Goal: Task Accomplishment & Management: Use online tool/utility

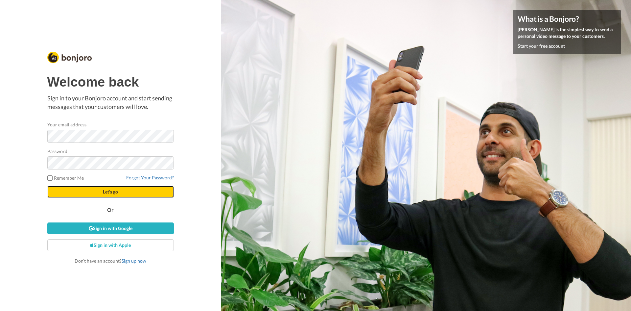
click at [106, 197] on button "Let's go" at bounding box center [110, 192] width 127 height 12
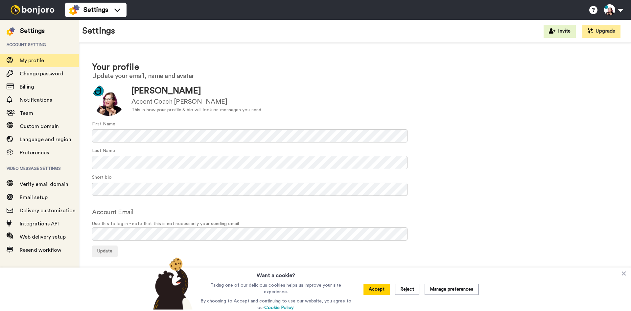
click at [36, 7] on img at bounding box center [32, 9] width 49 height 9
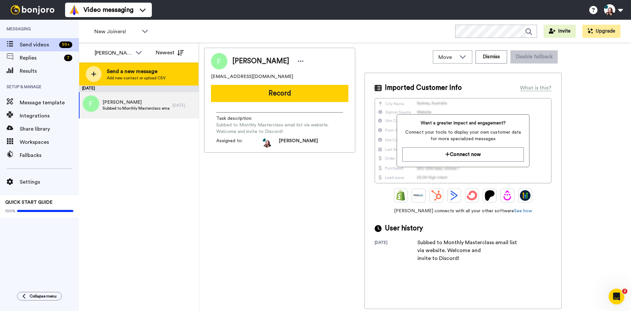
click at [86, 73] on div at bounding box center [94, 74] width 16 height 16
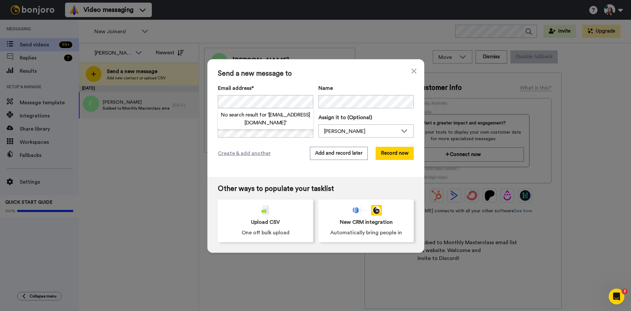
click at [303, 82] on div "Send a new message to Email address* No search result for ‘ dcenglishpro@gmail.…" at bounding box center [315, 118] width 217 height 118
click at [347, 154] on button "Add and record later" at bounding box center [339, 153] width 58 height 13
